Goal: Task Accomplishment & Management: Manage account settings

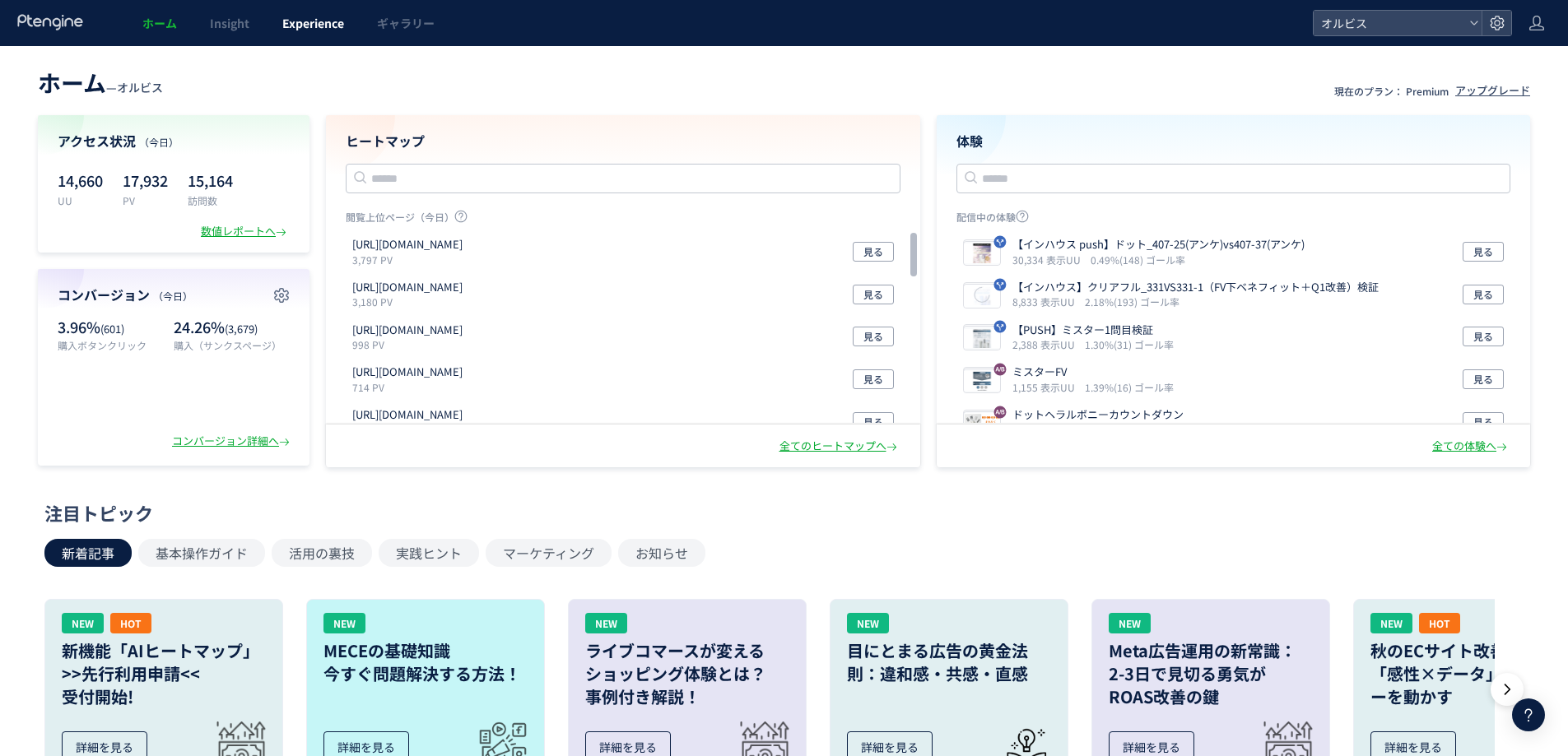
click at [331, 24] on span "Experience" at bounding box center [313, 23] width 62 height 17
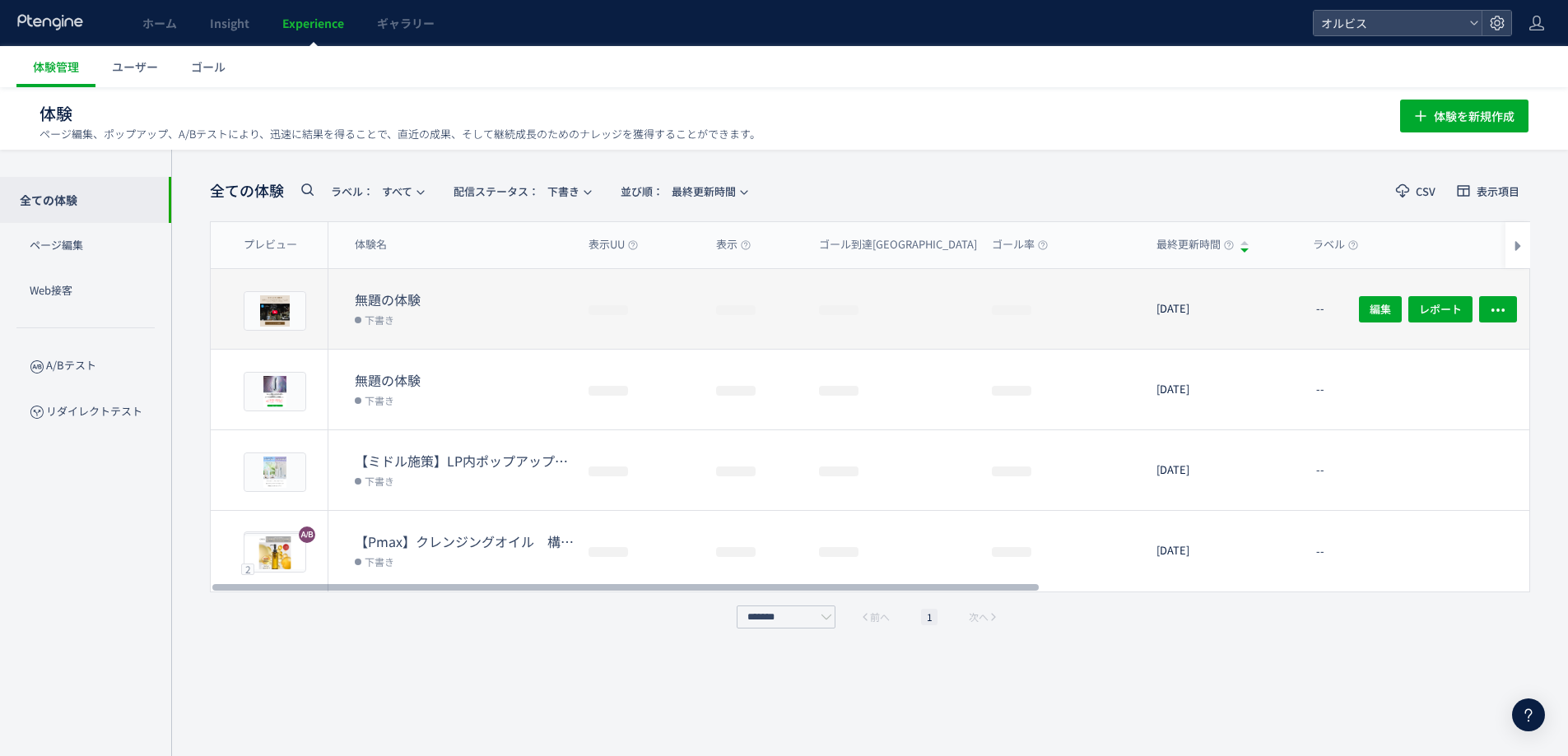
click at [396, 303] on dt "無題の体験" at bounding box center [465, 300] width 221 height 19
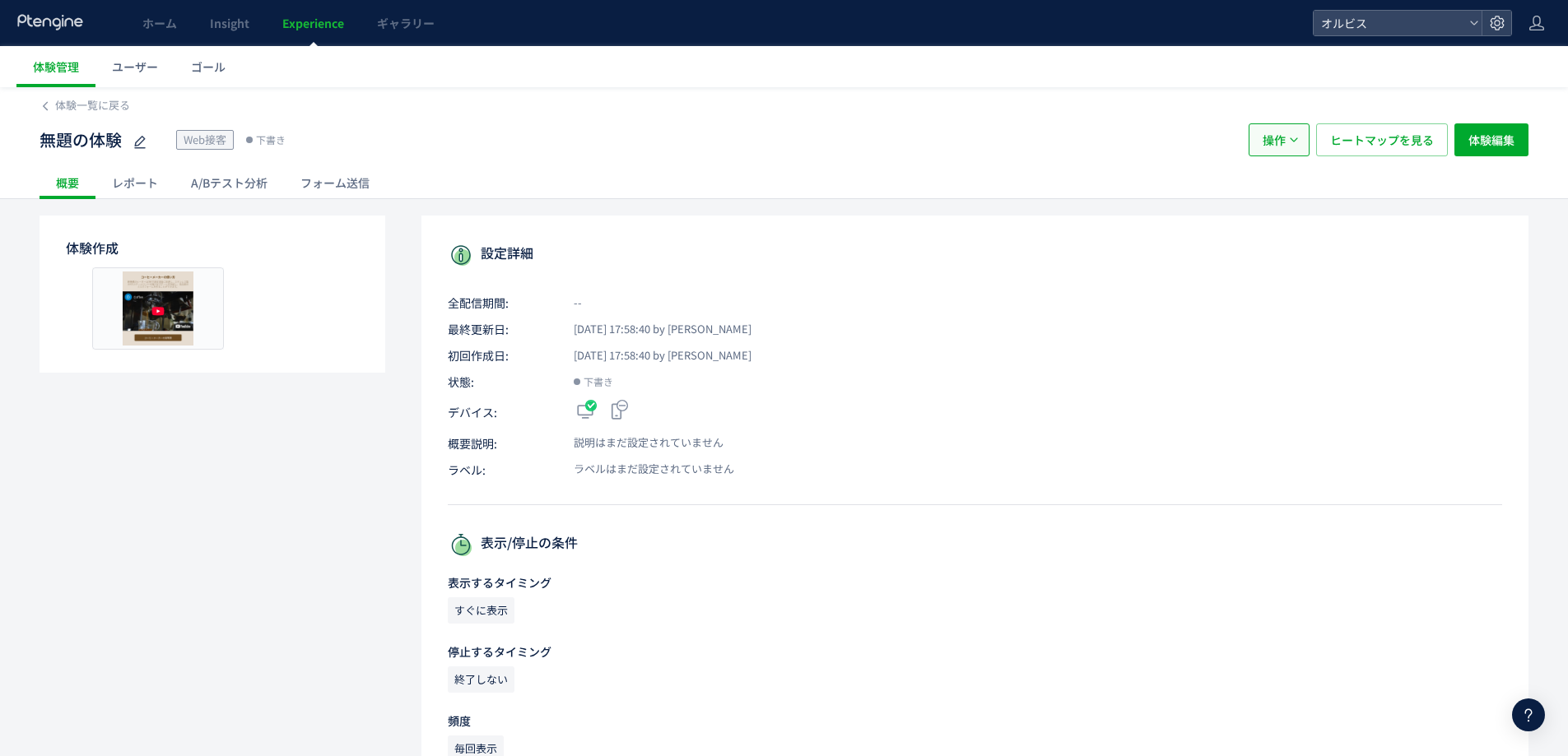
click at [1282, 136] on span "操作" at bounding box center [1273, 139] width 23 height 33
click at [1287, 262] on li "削除" at bounding box center [1279, 250] width 56 height 30
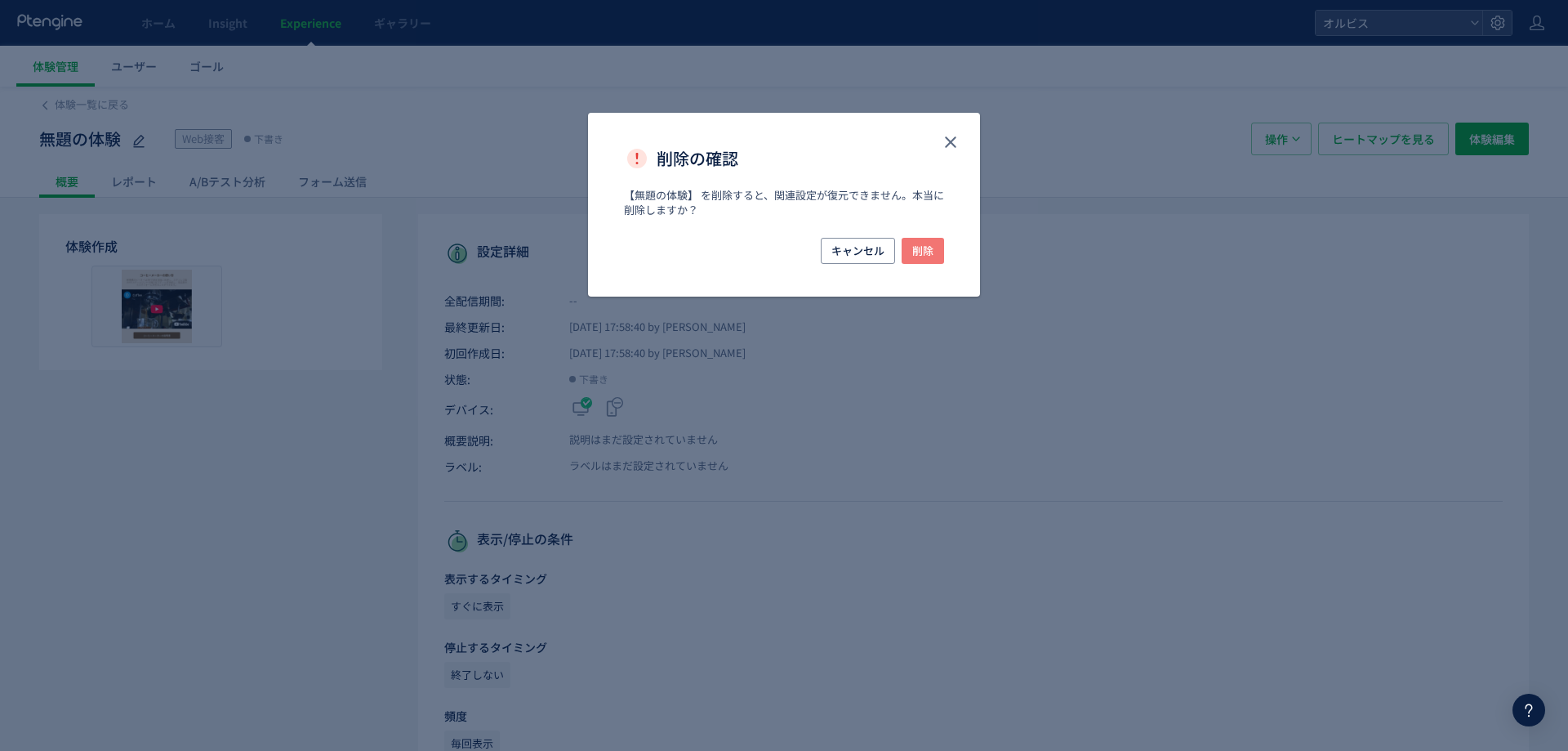
click at [932, 249] on span "削除" at bounding box center [922, 251] width 21 height 26
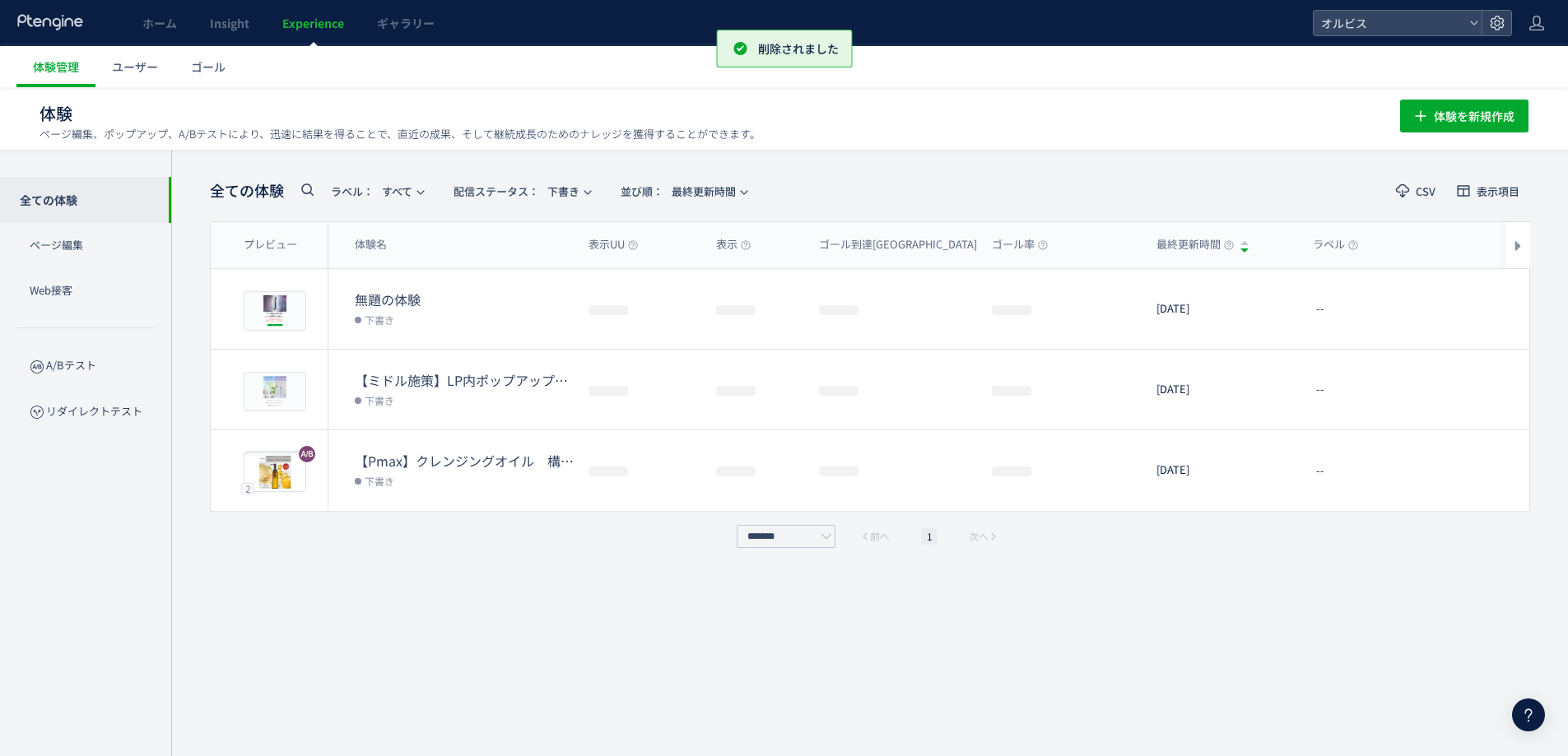
click at [309, 24] on span "Experience" at bounding box center [313, 23] width 62 height 17
click at [588, 189] on span "button" at bounding box center [587, 193] width 10 height 10
click at [533, 239] on li "すべて" at bounding box center [525, 237] width 67 height 30
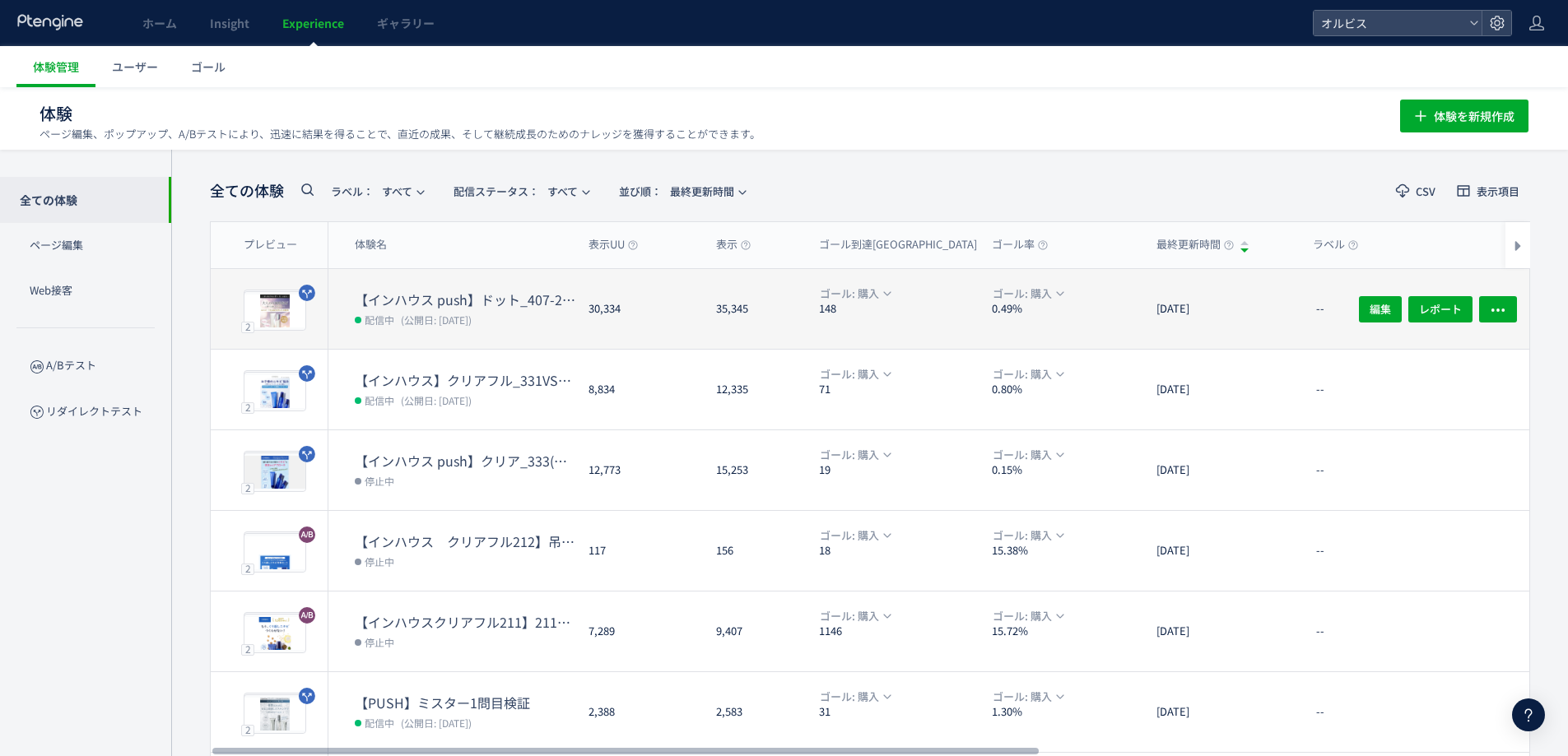
click at [518, 325] on dd "配信中 (公開日: [DATE])" at bounding box center [465, 319] width 221 height 21
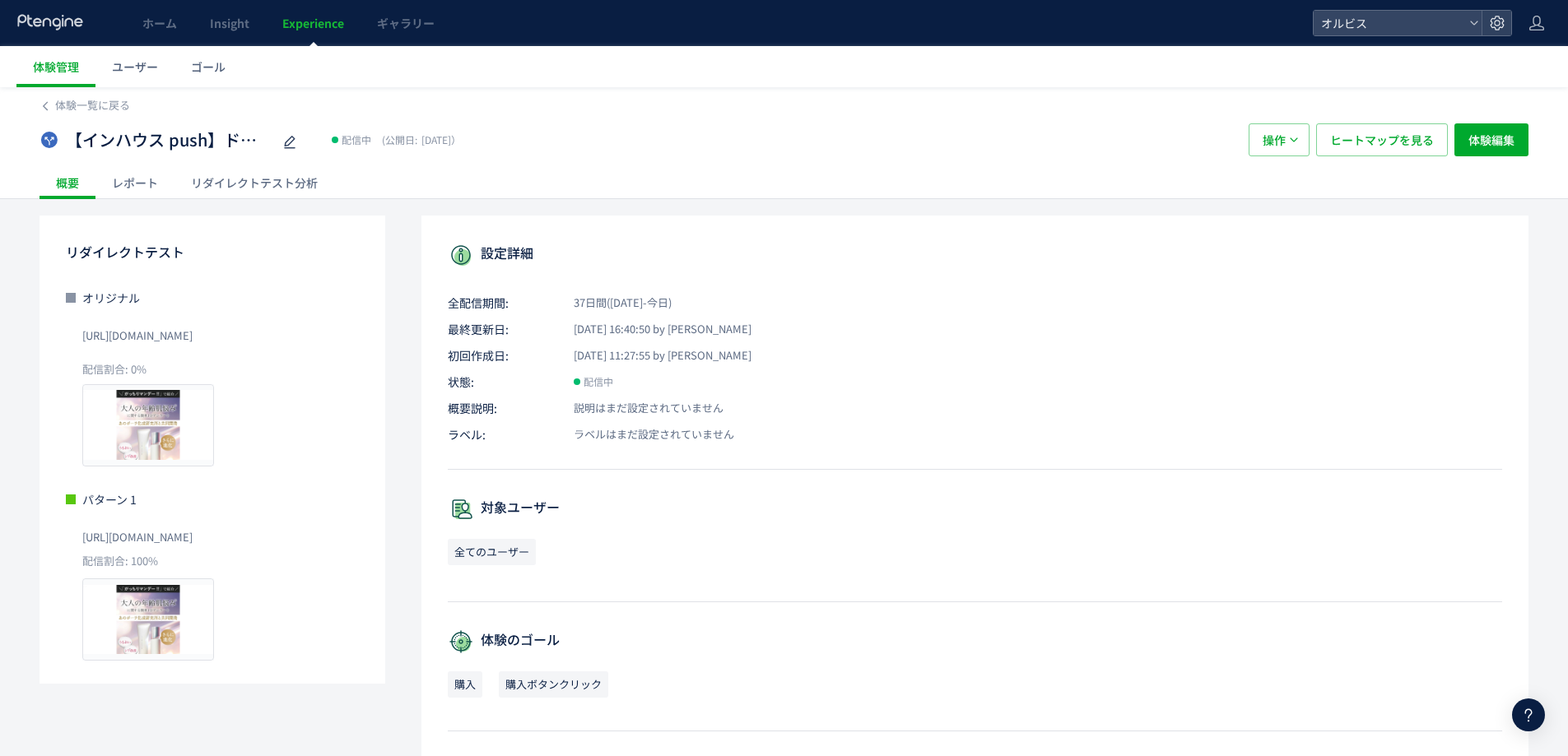
click at [220, 190] on div "リダイレクトテスト分析" at bounding box center [254, 182] width 160 height 33
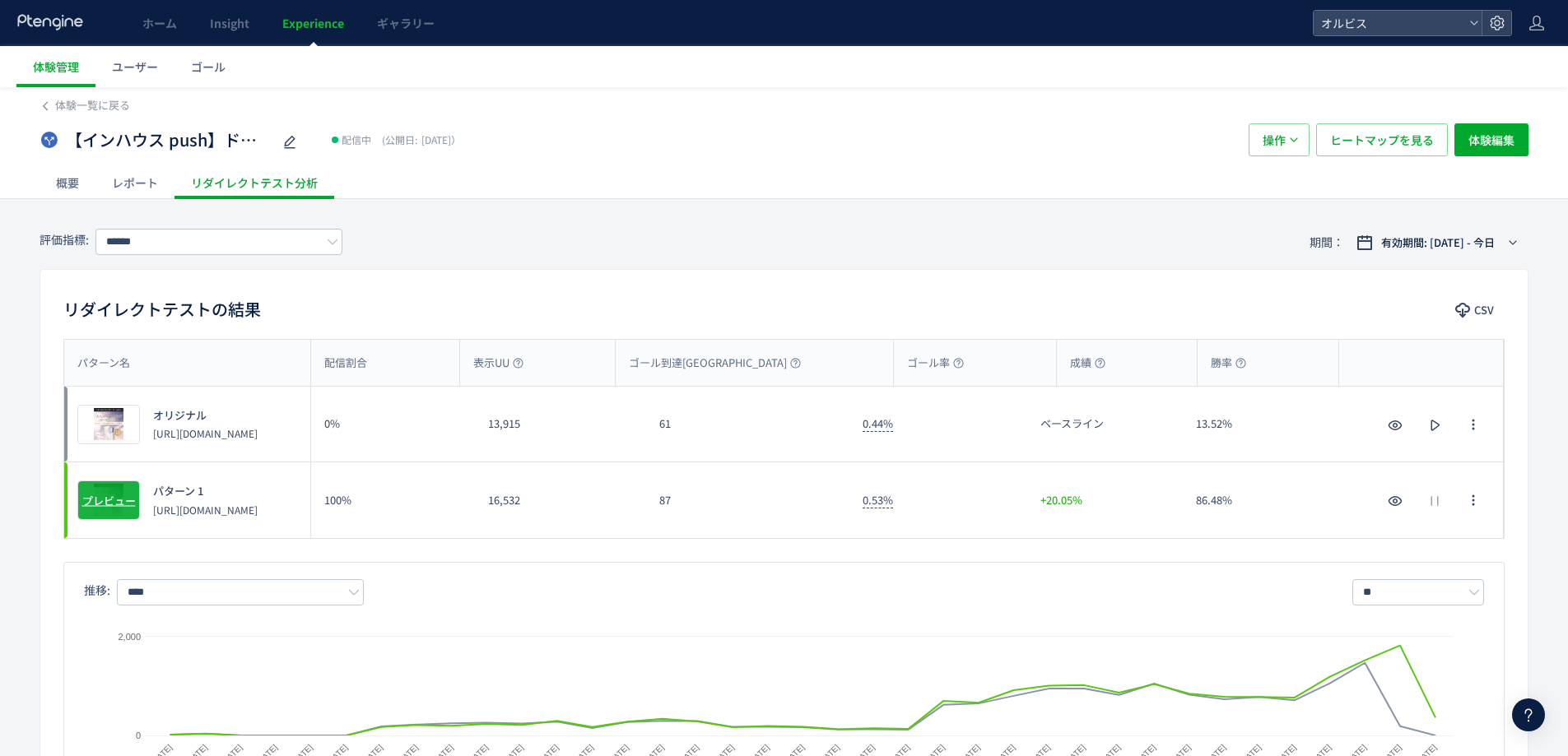
click at [102, 485] on div "プレビュー" at bounding box center [108, 500] width 63 height 39
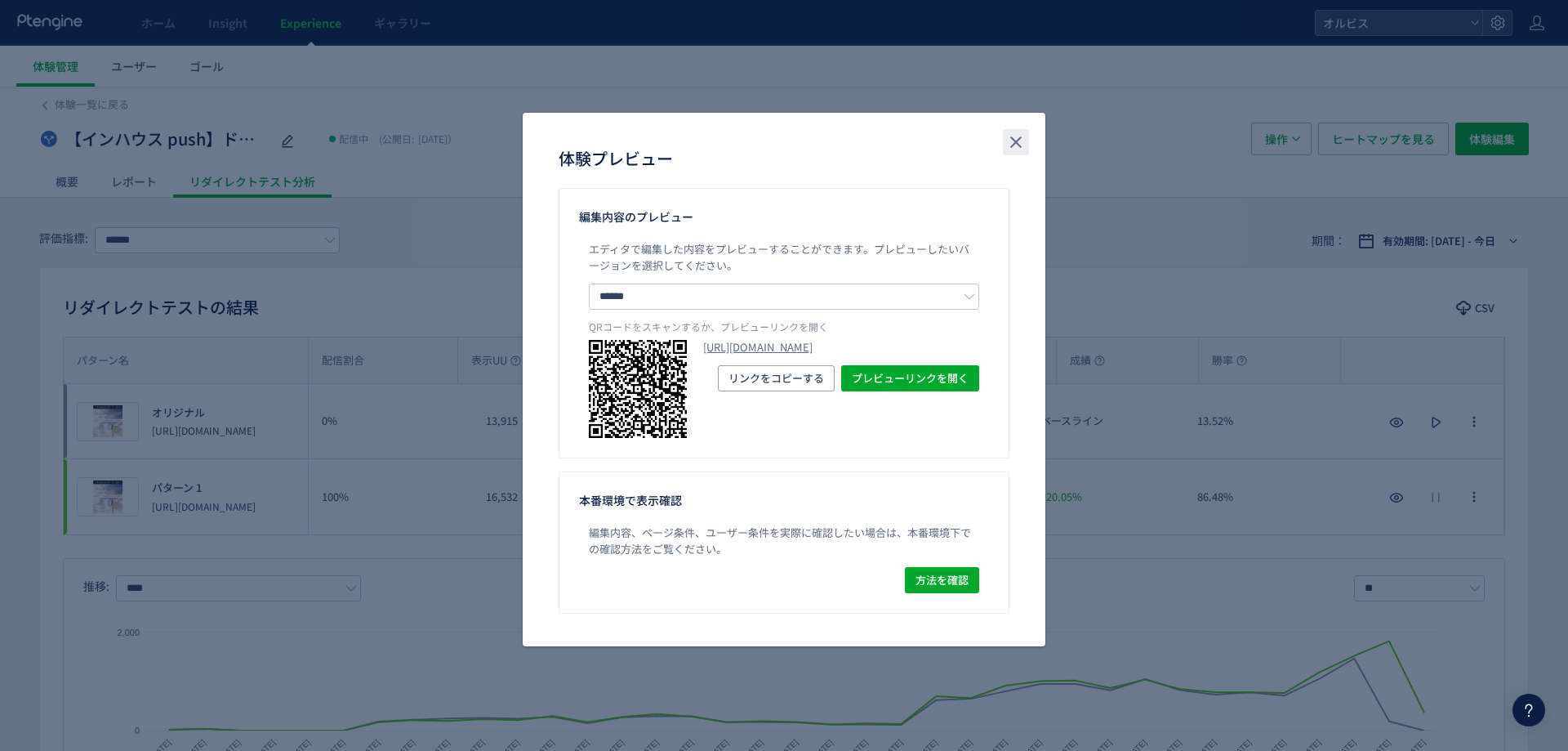
click at [1004, 134] on button "close" at bounding box center [1016, 142] width 26 height 26
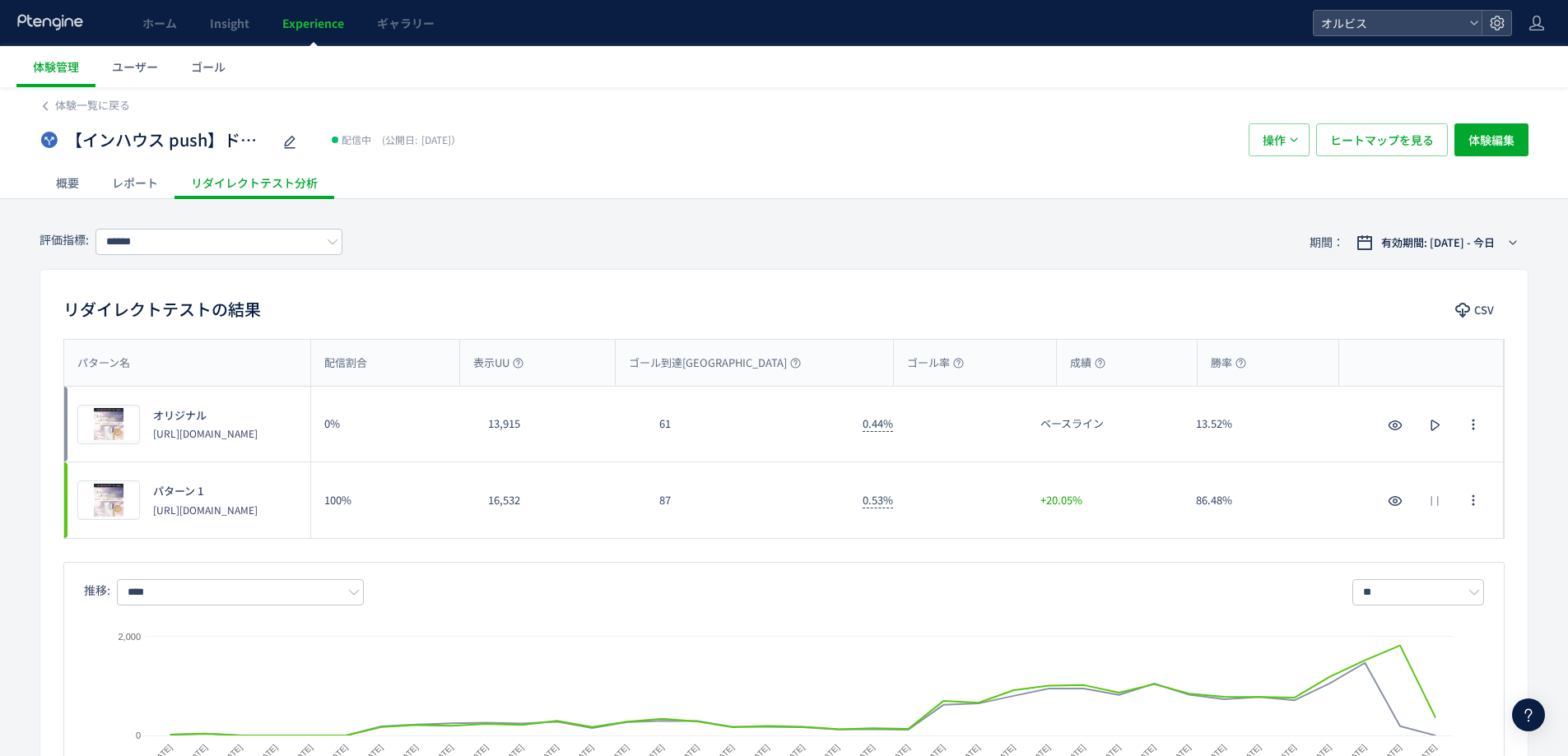
click at [294, 12] on link "Experience" at bounding box center [312, 22] width 94 height 46
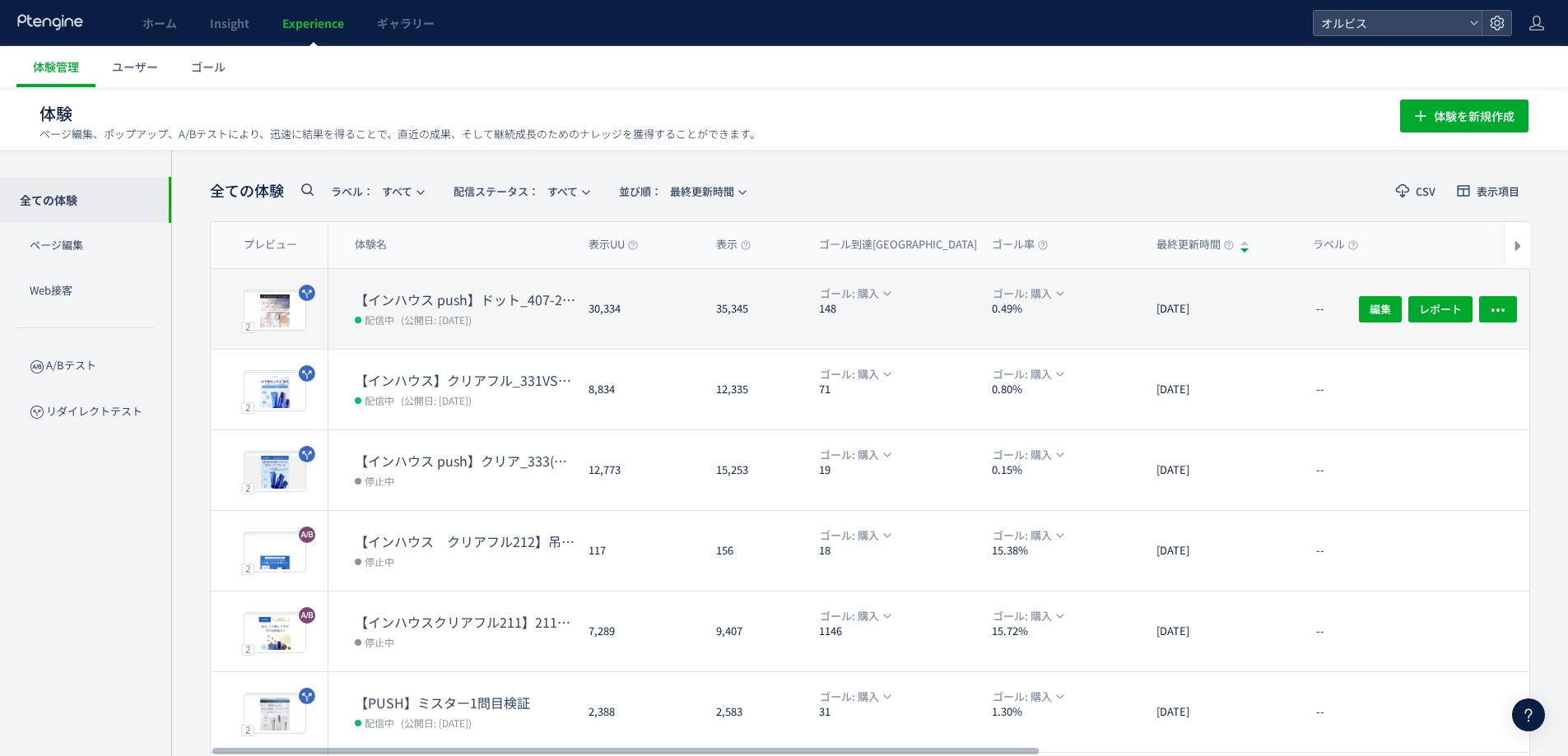
click at [511, 319] on dd "配信中 (公開日: [DATE])" at bounding box center [465, 319] width 221 height 21
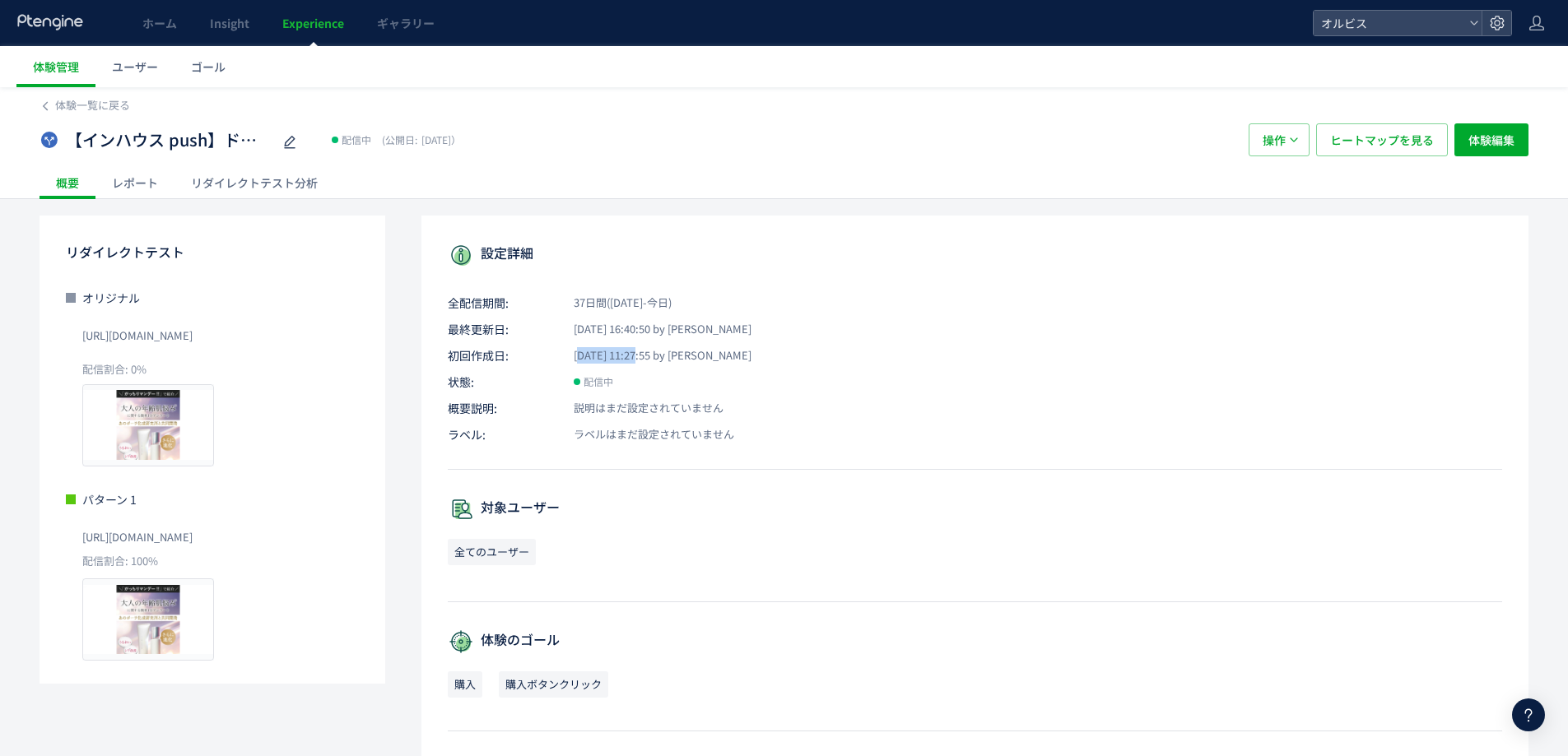
drag, startPoint x: 578, startPoint y: 359, endPoint x: 637, endPoint y: 363, distance: 59.1
click at [637, 363] on span "[DATE] 11:27:55 by [PERSON_NAME]" at bounding box center [653, 355] width 196 height 16
click at [621, 354] on span "[DATE] 11:27:55 by [PERSON_NAME]" at bounding box center [653, 355] width 196 height 16
click at [631, 362] on span "[DATE] 11:27:55 by [PERSON_NAME]" at bounding box center [653, 355] width 196 height 16
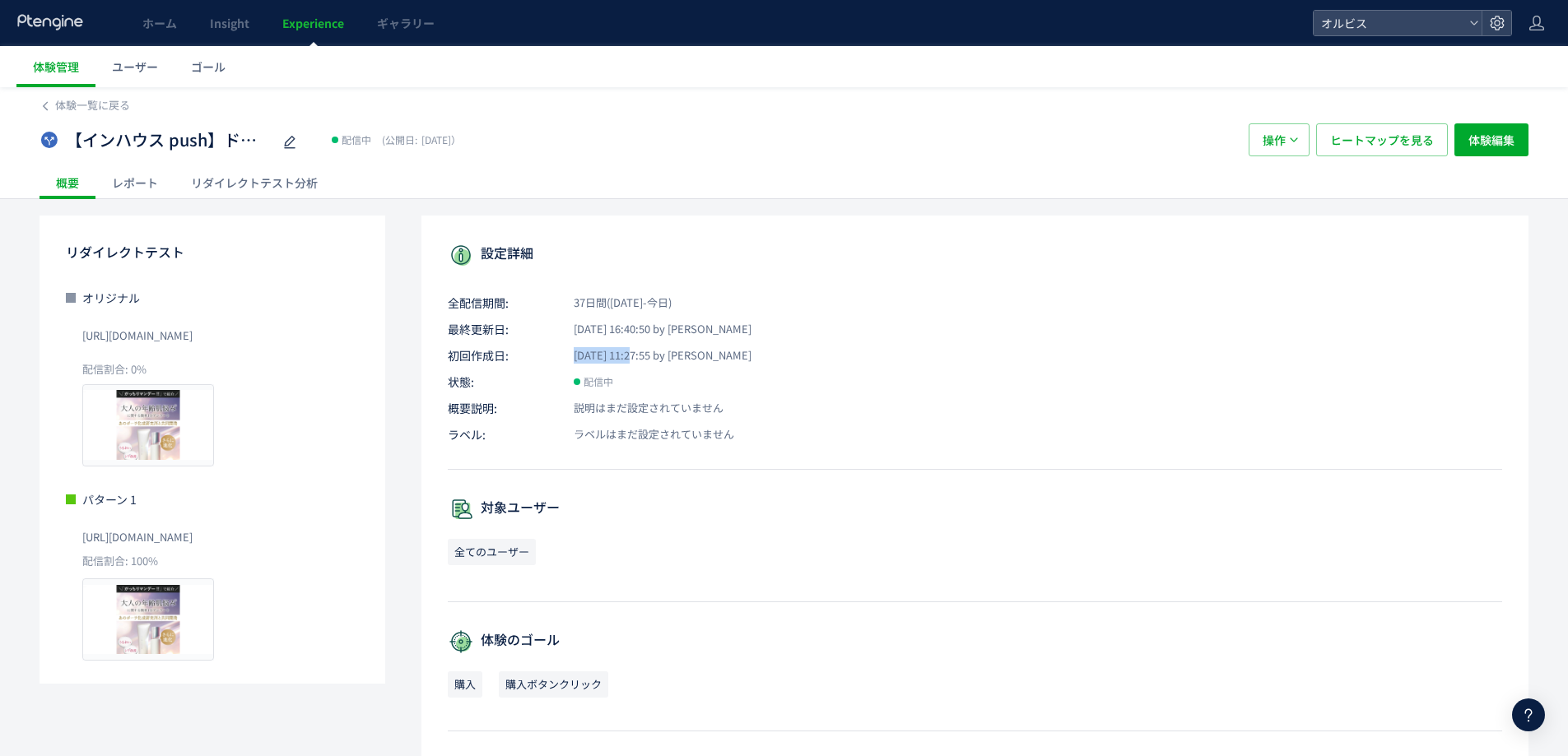
drag, startPoint x: 631, startPoint y: 356, endPoint x: 554, endPoint y: 356, distance: 77.0
click at [554, 356] on span "[DATE] 11:27:55 by [PERSON_NAME]" at bounding box center [653, 355] width 196 height 16
click at [643, 385] on p "状態: 配信中" at bounding box center [975, 382] width 1055 height 17
click at [242, 194] on div "リダイレクトテスト分析" at bounding box center [254, 182] width 160 height 33
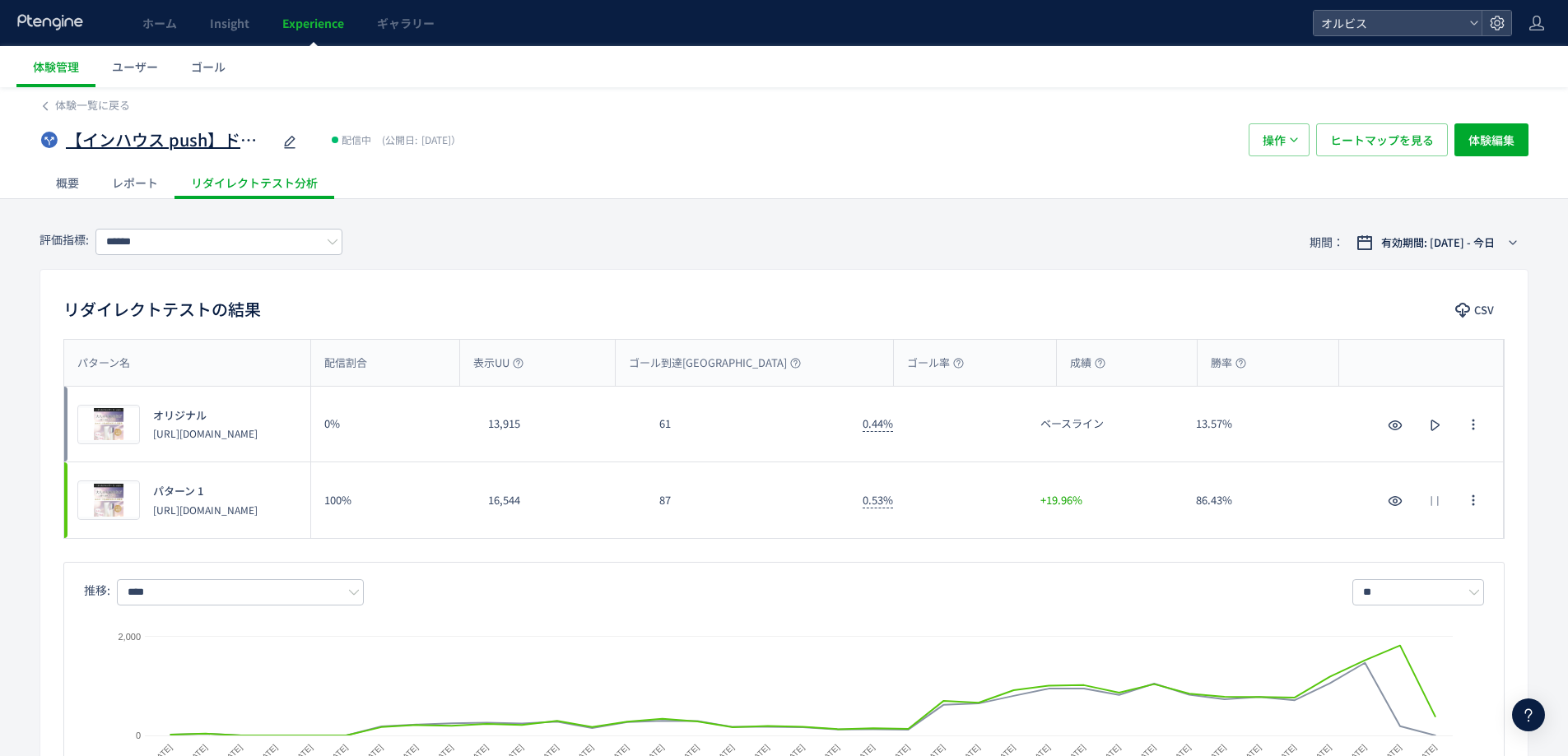
click at [192, 136] on span "【インハウス push】ドット_407-25(アンケ)vs407-37(アンケ)" at bounding box center [168, 140] width 206 height 24
